Goal: Transaction & Acquisition: Subscribe to service/newsletter

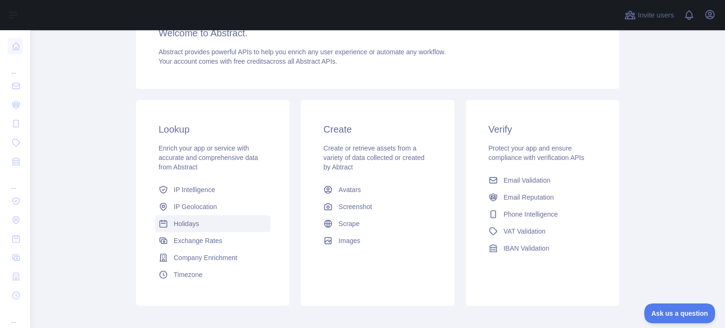
click at [183, 223] on span "Holidays" at bounding box center [186, 223] width 25 height 9
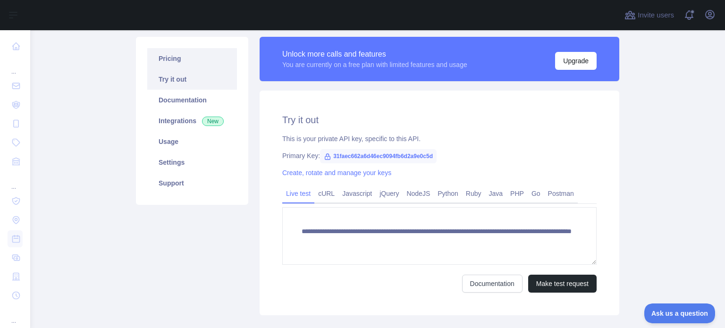
scroll to position [91, 0]
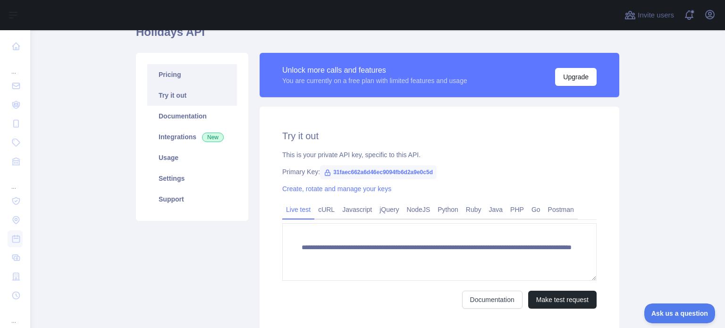
click at [169, 73] on link "Pricing" at bounding box center [192, 74] width 90 height 21
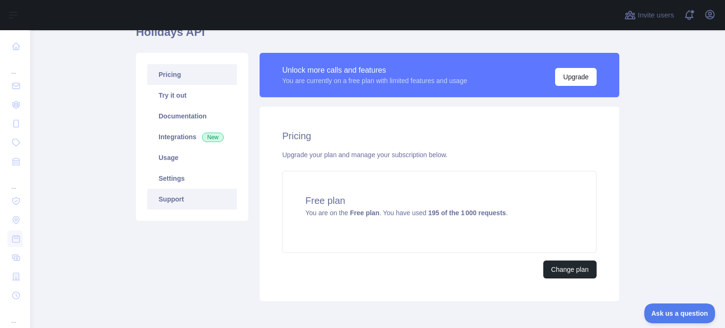
click at [167, 189] on link "Support" at bounding box center [192, 199] width 90 height 21
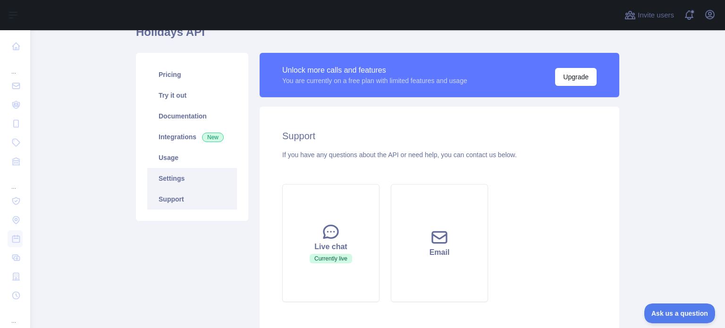
click at [155, 175] on link "Settings" at bounding box center [192, 178] width 90 height 21
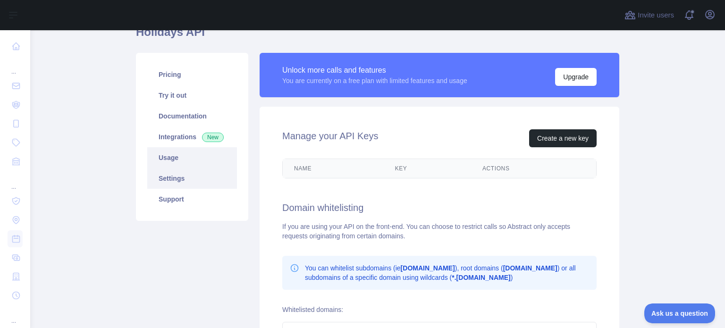
click at [155, 159] on link "Usage" at bounding box center [192, 157] width 90 height 21
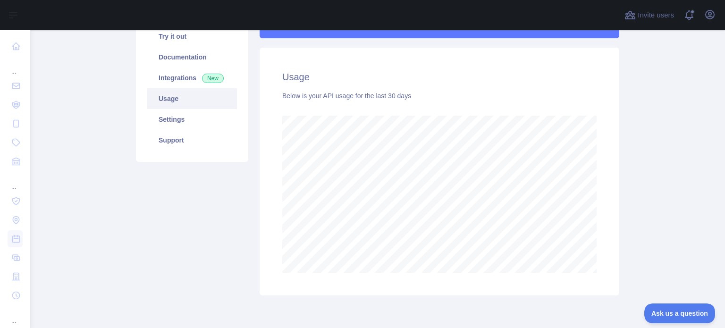
scroll to position [92, 0]
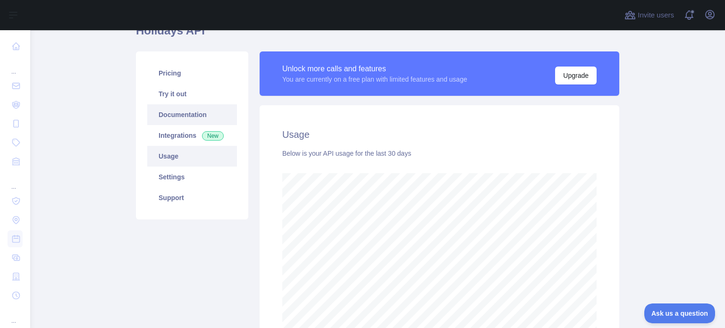
click at [170, 113] on link "Documentation" at bounding box center [192, 114] width 90 height 21
click at [167, 100] on link "Try it out" at bounding box center [192, 94] width 90 height 21
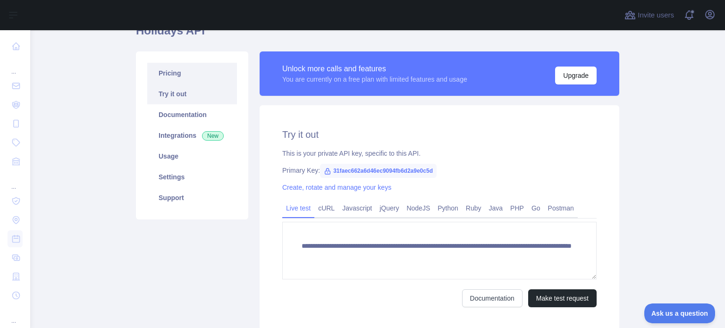
click at [163, 68] on link "Pricing" at bounding box center [192, 73] width 90 height 21
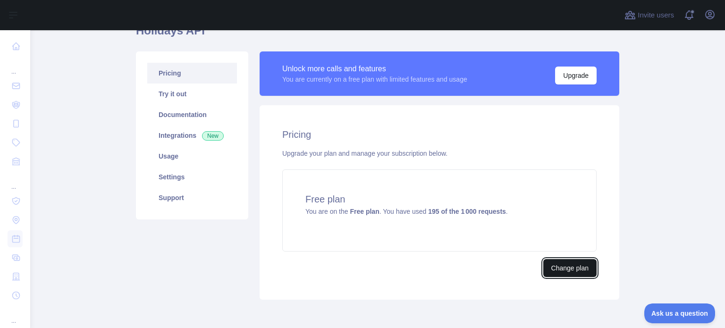
click at [543, 270] on button "Change plan" at bounding box center [569, 268] width 53 height 18
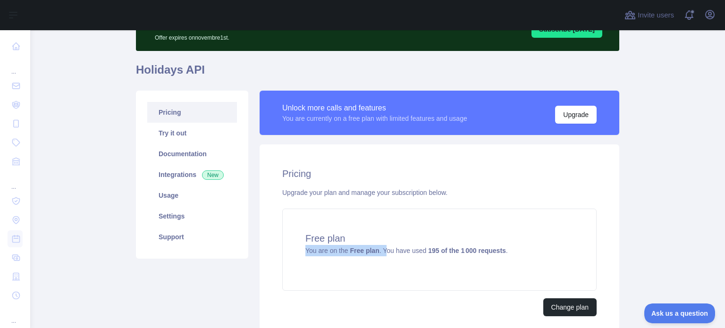
drag, startPoint x: 382, startPoint y: 250, endPoint x: 633, endPoint y: 229, distance: 251.5
click at [633, 229] on main "Subscribe to the Email Reputation API for a special 30 % discount Offer expires…" at bounding box center [377, 179] width 695 height 298
click at [627, 231] on main "Subscribe to the Email Reputation API for a special 30 % discount Offer expires…" at bounding box center [377, 179] width 695 height 298
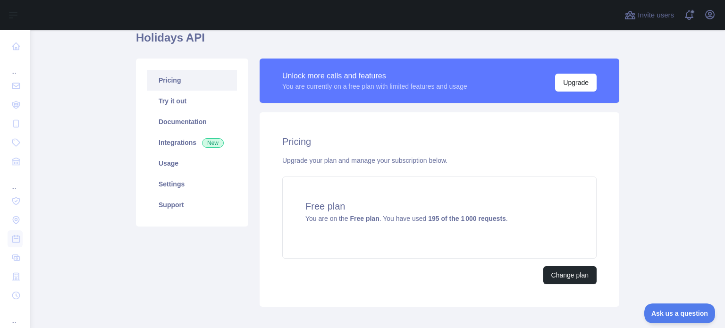
scroll to position [133, 0]
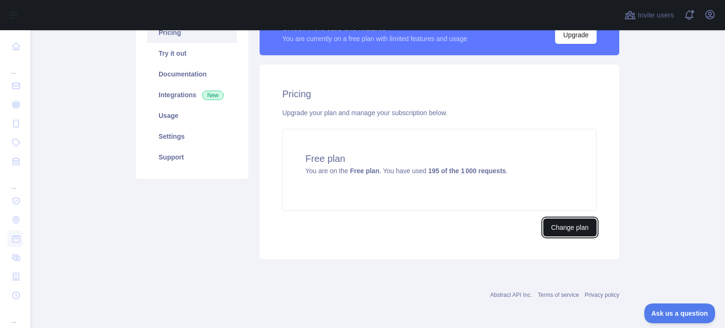
click at [575, 230] on button "Change plan" at bounding box center [569, 228] width 53 height 18
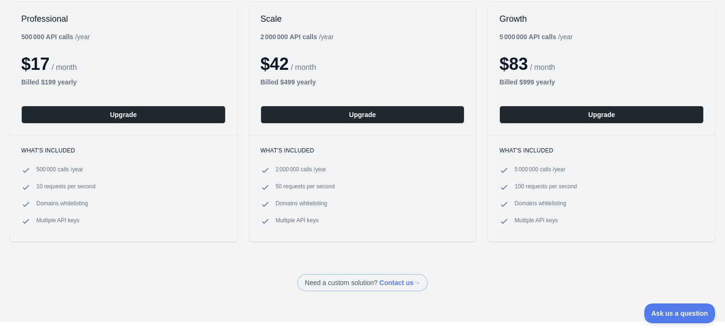
scroll to position [142, 0]
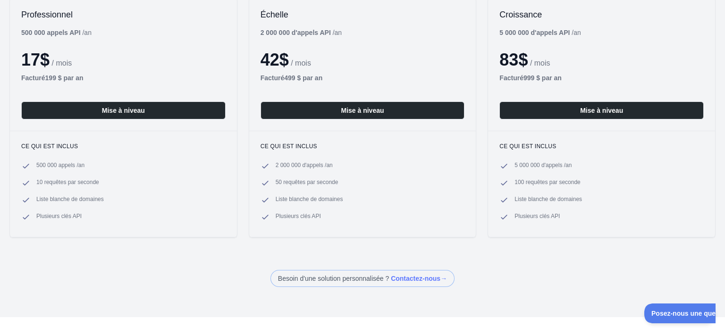
click at [535, 242] on div "Professionnel 500 000 appels API / an 17 $ / mois Facturé 199 $ par an Mise à n…" at bounding box center [362, 118] width 725 height 260
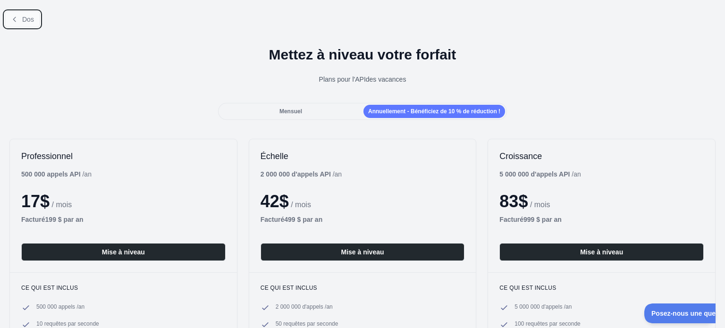
click at [26, 17] on font "Dos" at bounding box center [28, 20] width 12 height 8
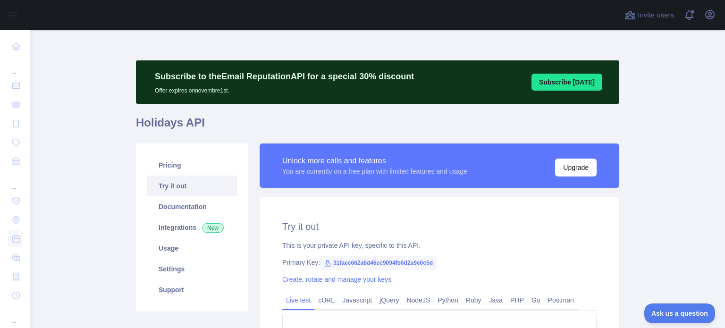
click at [665, 74] on main "**********" at bounding box center [377, 179] width 695 height 298
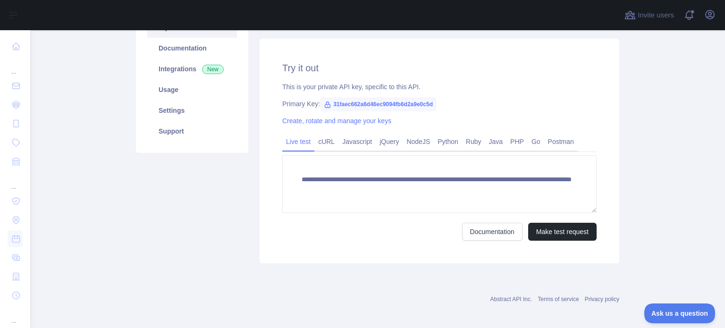
scroll to position [163, 0]
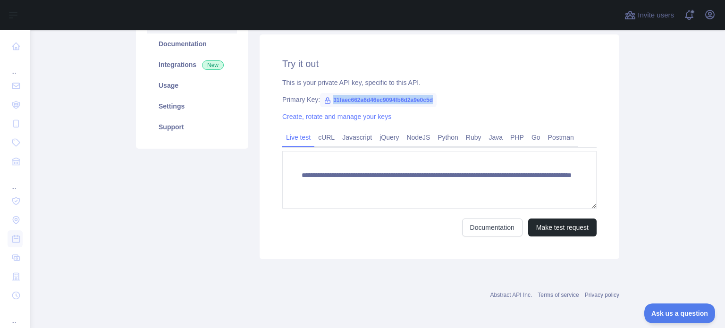
drag, startPoint x: 323, startPoint y: 99, endPoint x: 462, endPoint y: 103, distance: 139.3
click at [462, 103] on div "Primary Key: 31faec662a6d46ec9094fb6d2a9e0c5d" at bounding box center [439, 99] width 314 height 9
